Goal: Task Accomplishment & Management: Manage account settings

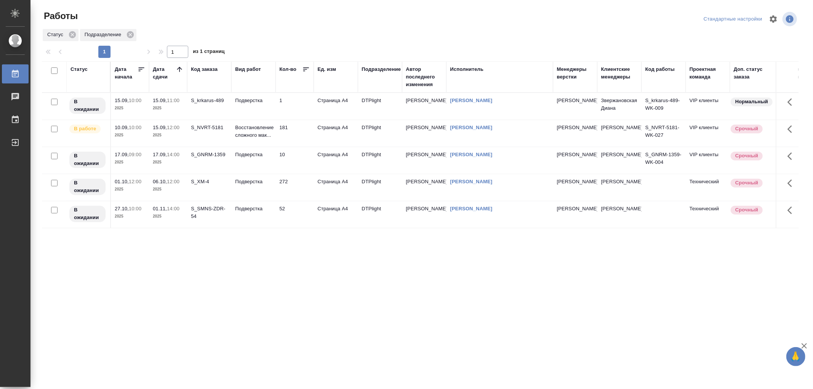
click at [272, 138] on td "Восстановление сложного мак..." at bounding box center [253, 133] width 44 height 27
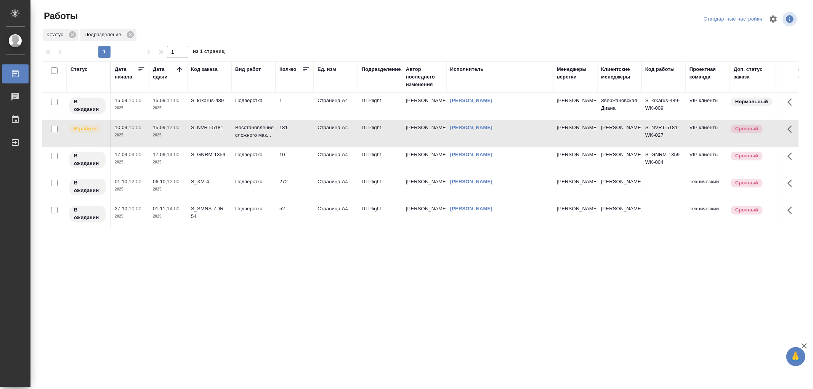
click at [272, 138] on td "Восстановление сложного мак..." at bounding box center [253, 133] width 44 height 27
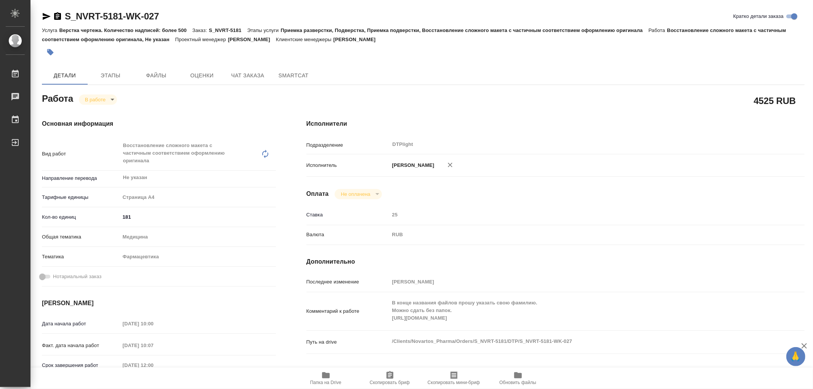
type textarea "x"
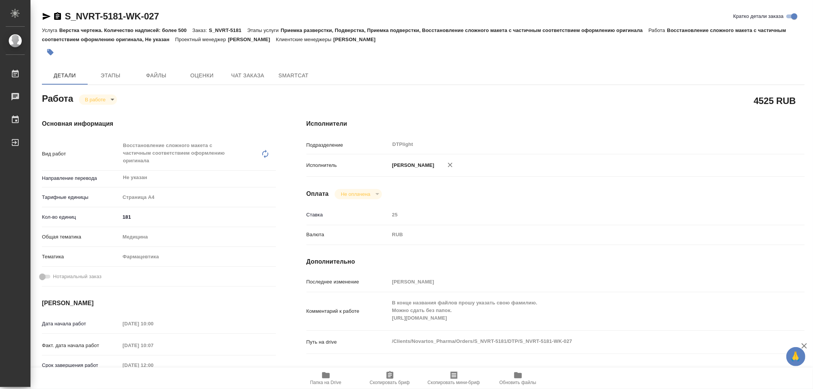
type textarea "x"
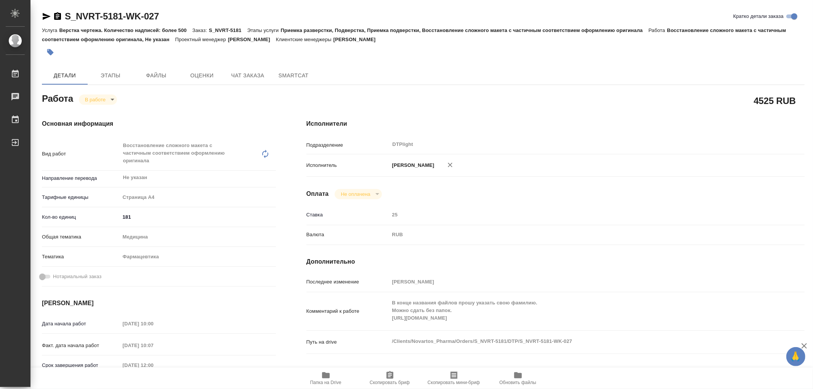
type textarea "x"
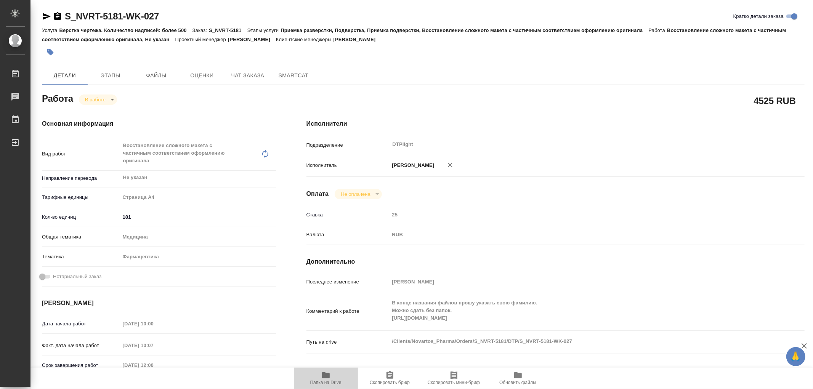
click at [327, 375] on icon "button" at bounding box center [326, 375] width 8 height 6
type textarea "x"
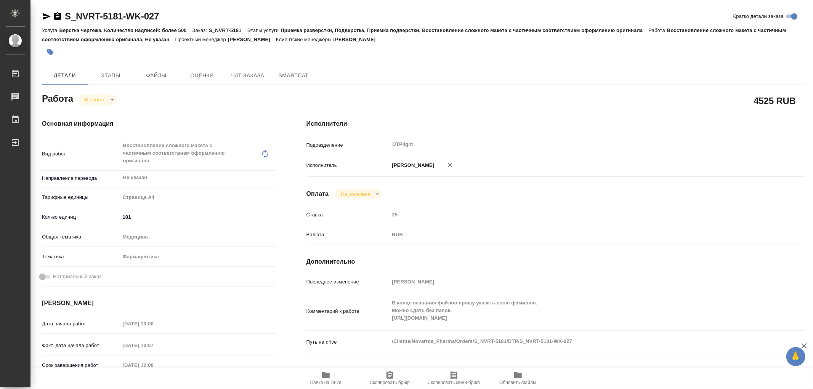
type textarea "x"
click at [47, 20] on icon "button" at bounding box center [46, 16] width 9 height 9
click at [89, 94] on body "🙏 .cls-1 fill:#fff; AWATERA Работы 0 Чаты График Выйти S_NVRT-5181-WK-027 Кратк…" at bounding box center [406, 194] width 813 height 389
click at [97, 111] on button "Выполнен" at bounding box center [99, 112] width 28 height 8
type textarea "x"
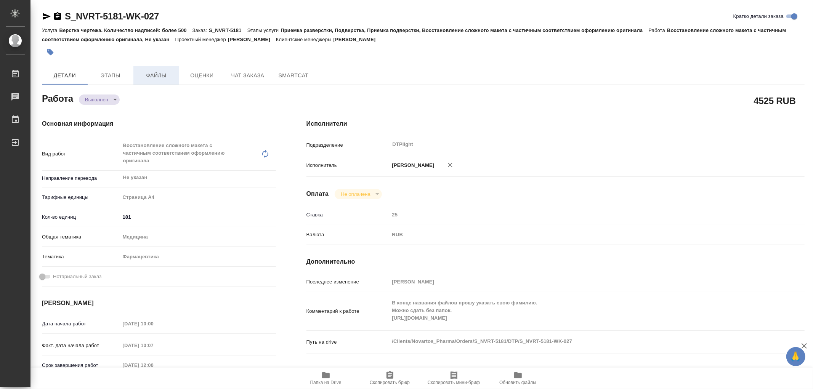
type textarea "x"
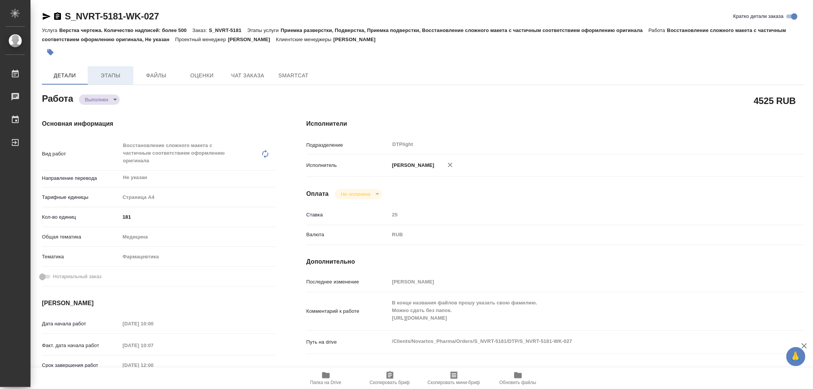
type textarea "x"
click at [122, 74] on span "Этапы" at bounding box center [110, 76] width 37 height 10
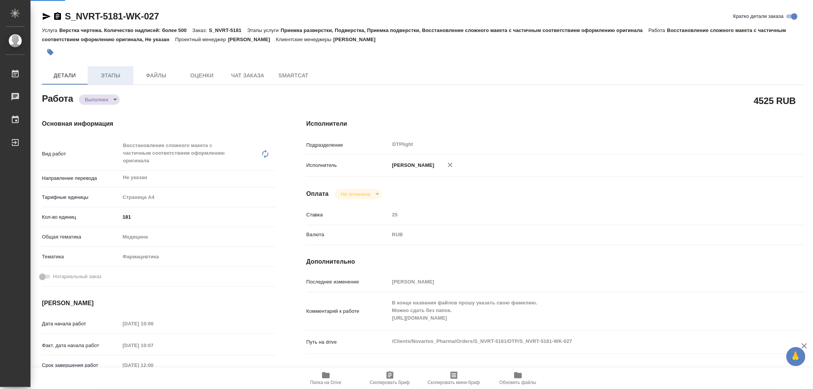
type textarea "x"
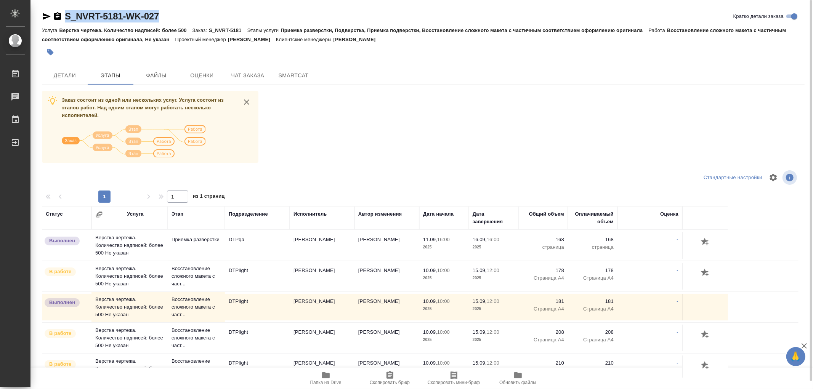
drag, startPoint x: 167, startPoint y: 16, endPoint x: 63, endPoint y: 16, distance: 103.3
click at [63, 16] on div "S_NVRT-5181-WK-027 Кратко детали заказа" at bounding box center [423, 16] width 763 height 12
copy link "S_NVRT-5181-WK-027"
